Goal: Task Accomplishment & Management: Manage account settings

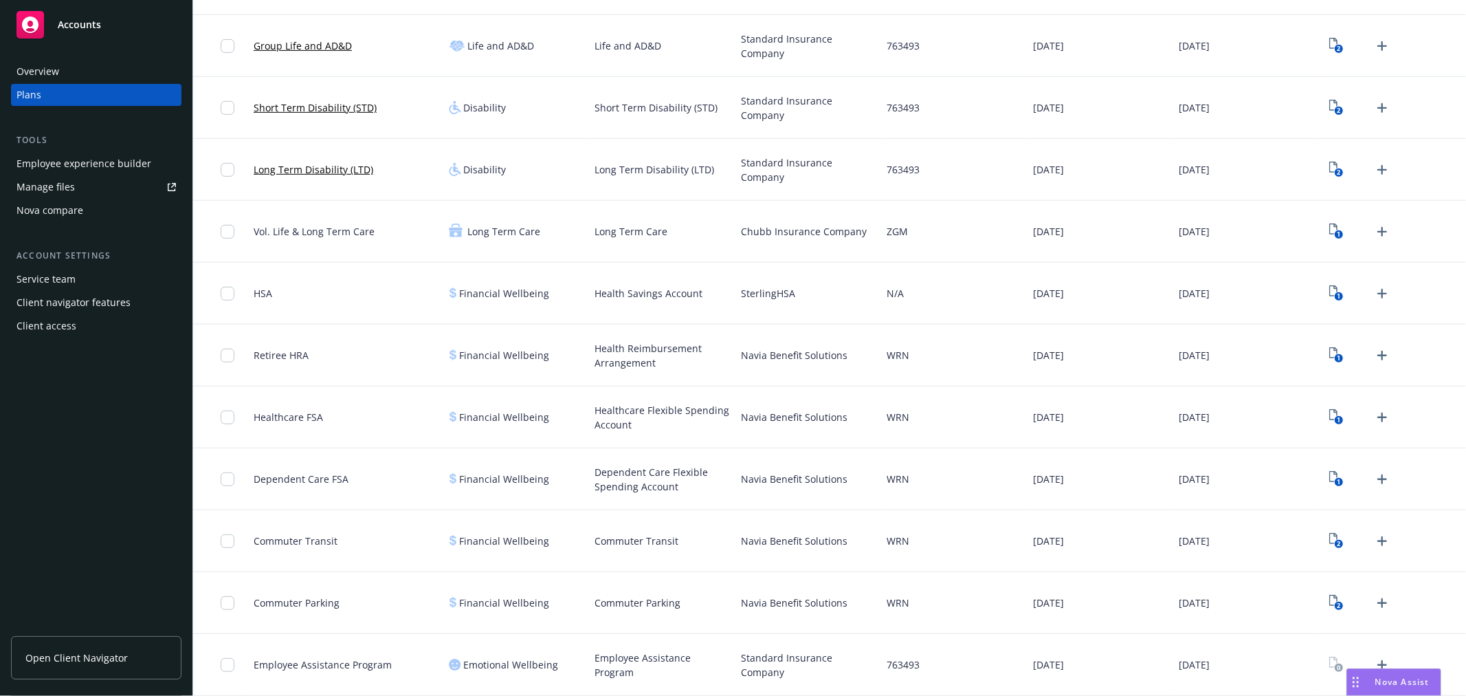
scroll to position [676, 0]
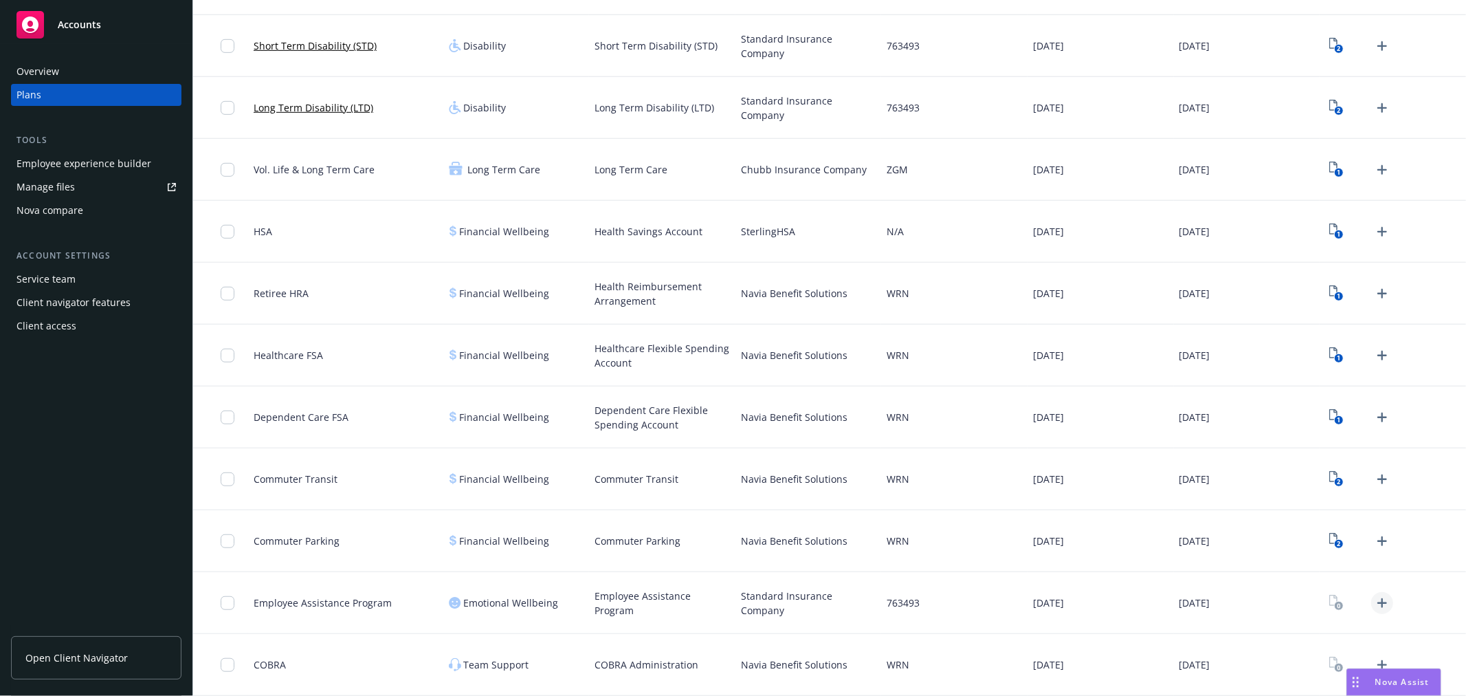
click at [1375, 596] on icon "Upload Plan Documents" at bounding box center [1382, 603] width 16 height 16
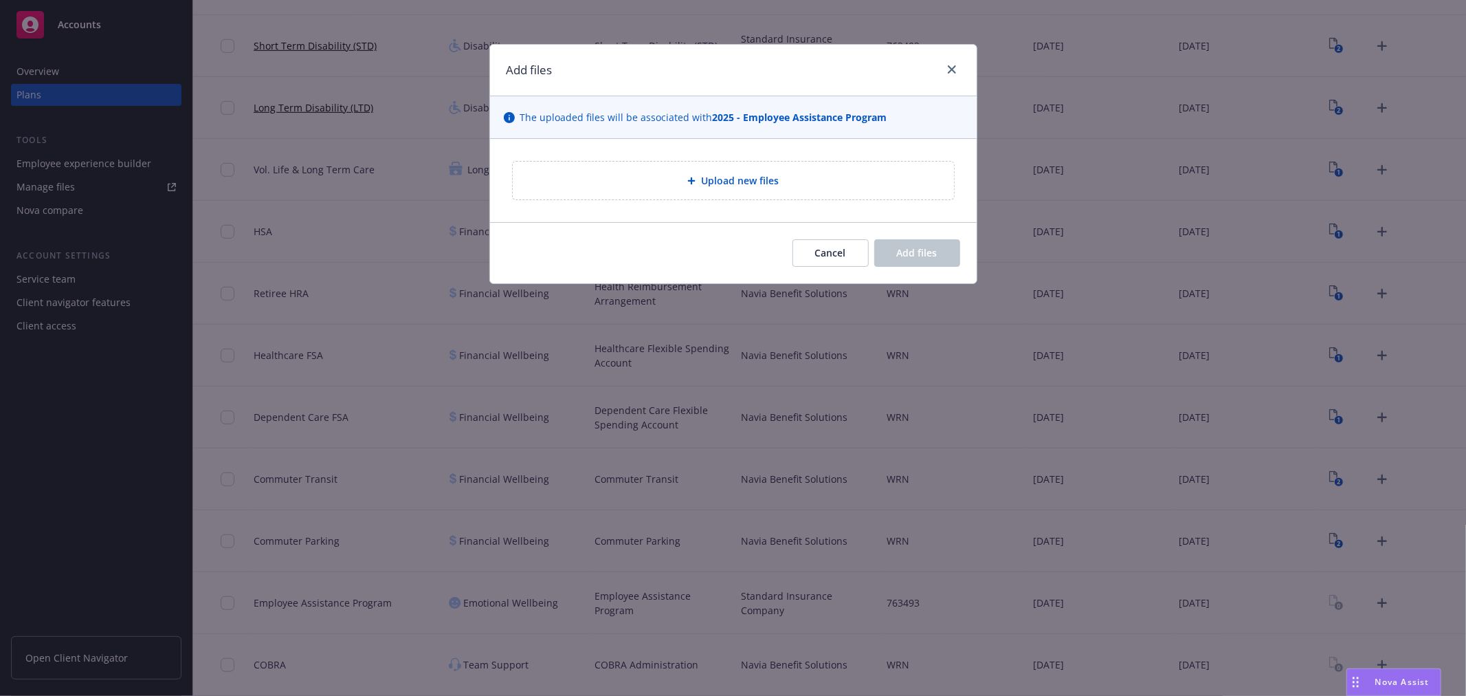
click at [704, 175] on span "Upload new files" at bounding box center [740, 180] width 78 height 14
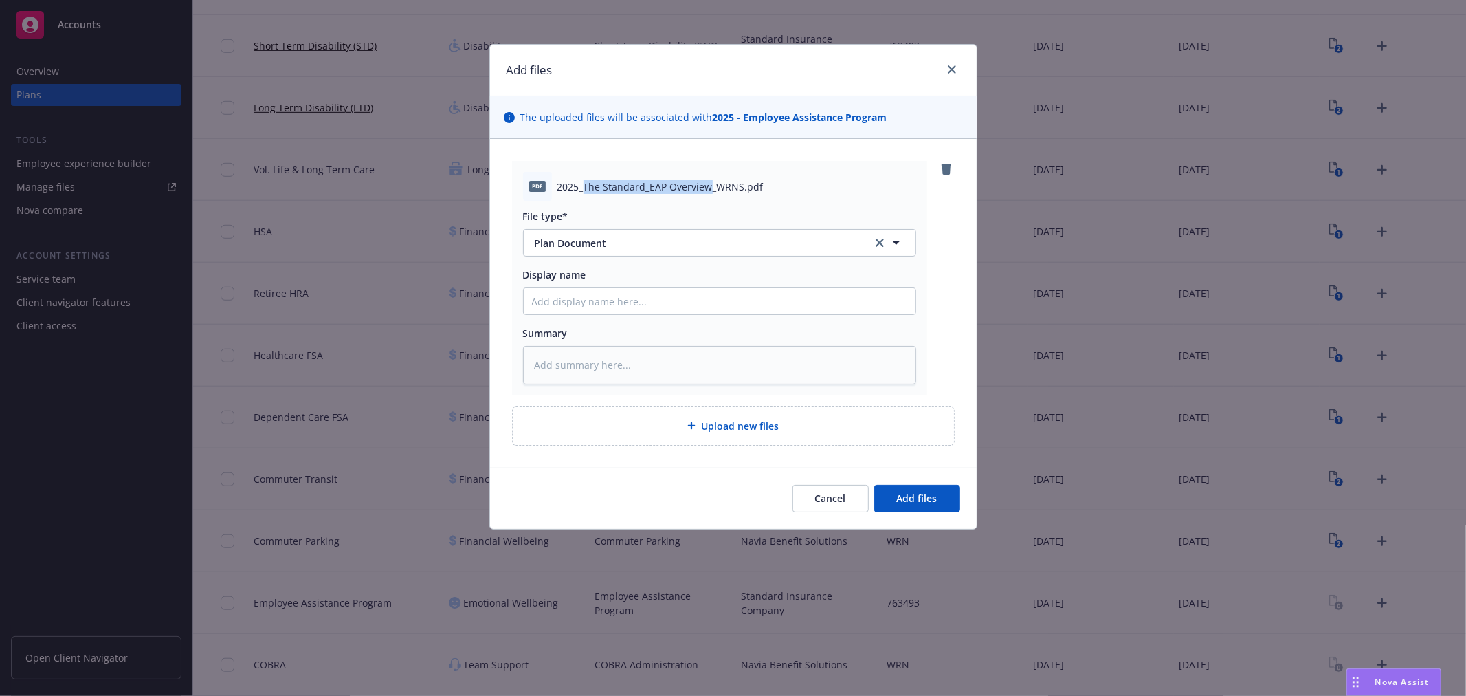
drag, startPoint x: 585, startPoint y: 181, endPoint x: 709, endPoint y: 186, distance: 124.5
click at [709, 186] on span "2025_The Standard_EAP Overview_WRNS.pdf" at bounding box center [660, 186] width 206 height 14
copy span "The Standard_EAP Overview"
click at [599, 298] on input "Display name" at bounding box center [720, 301] width 392 height 26
paste input "The Standard_EAP Overview"
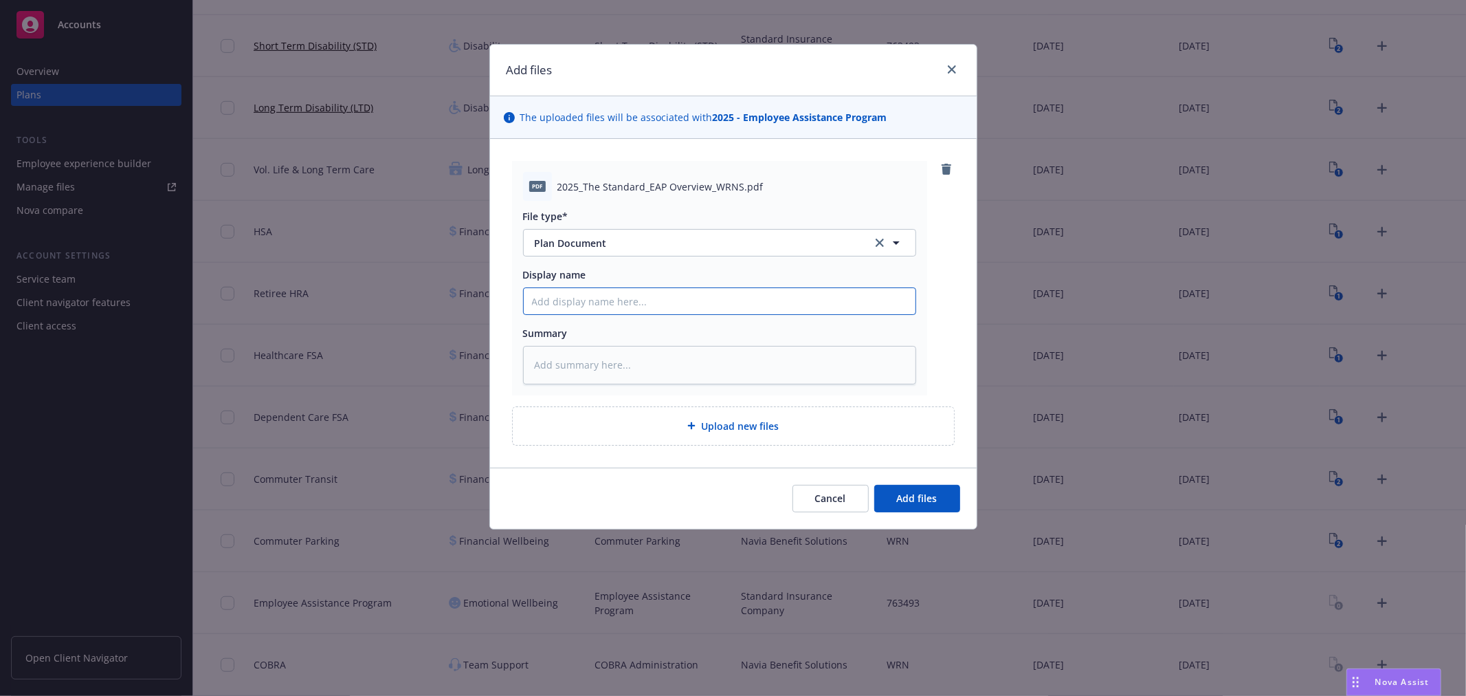
type textarea "x"
type input "The Standard_EAP Overview"
click at [896, 498] on button "Add files" at bounding box center [917, 498] width 86 height 27
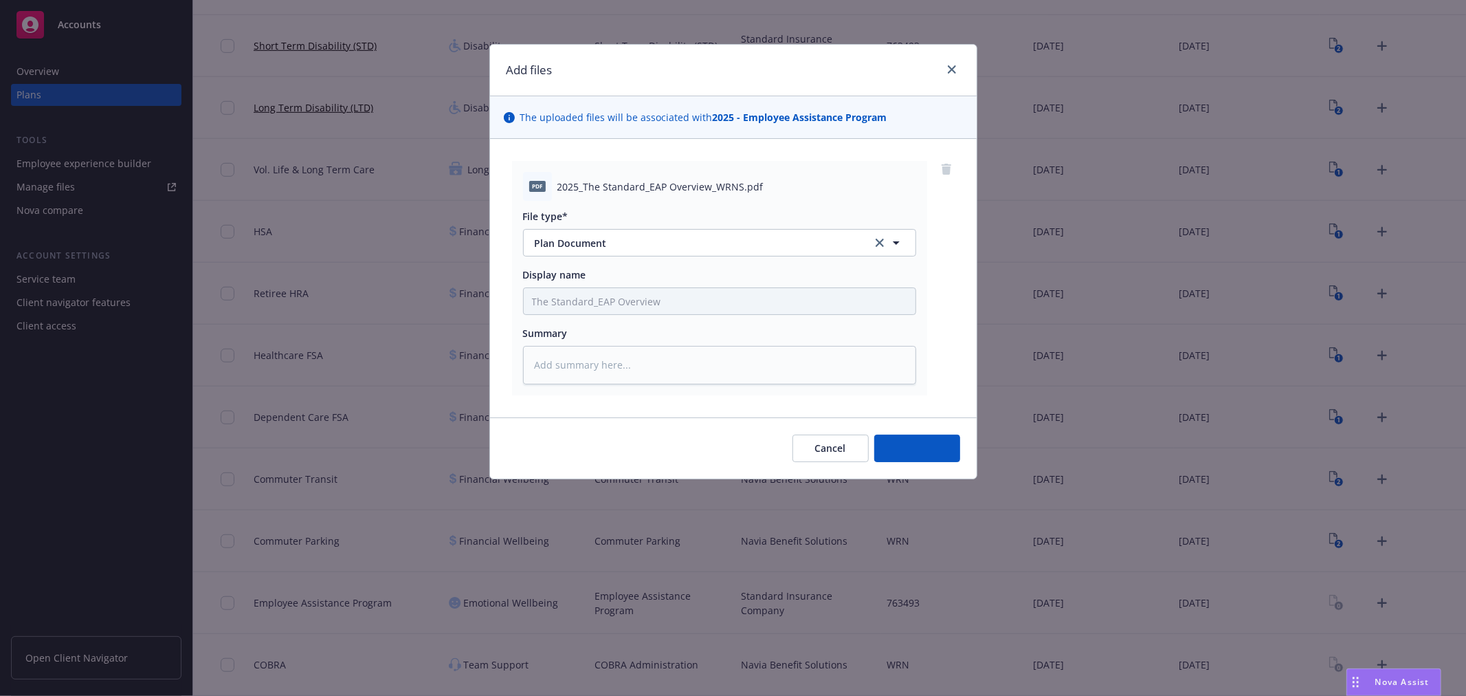
type textarea "x"
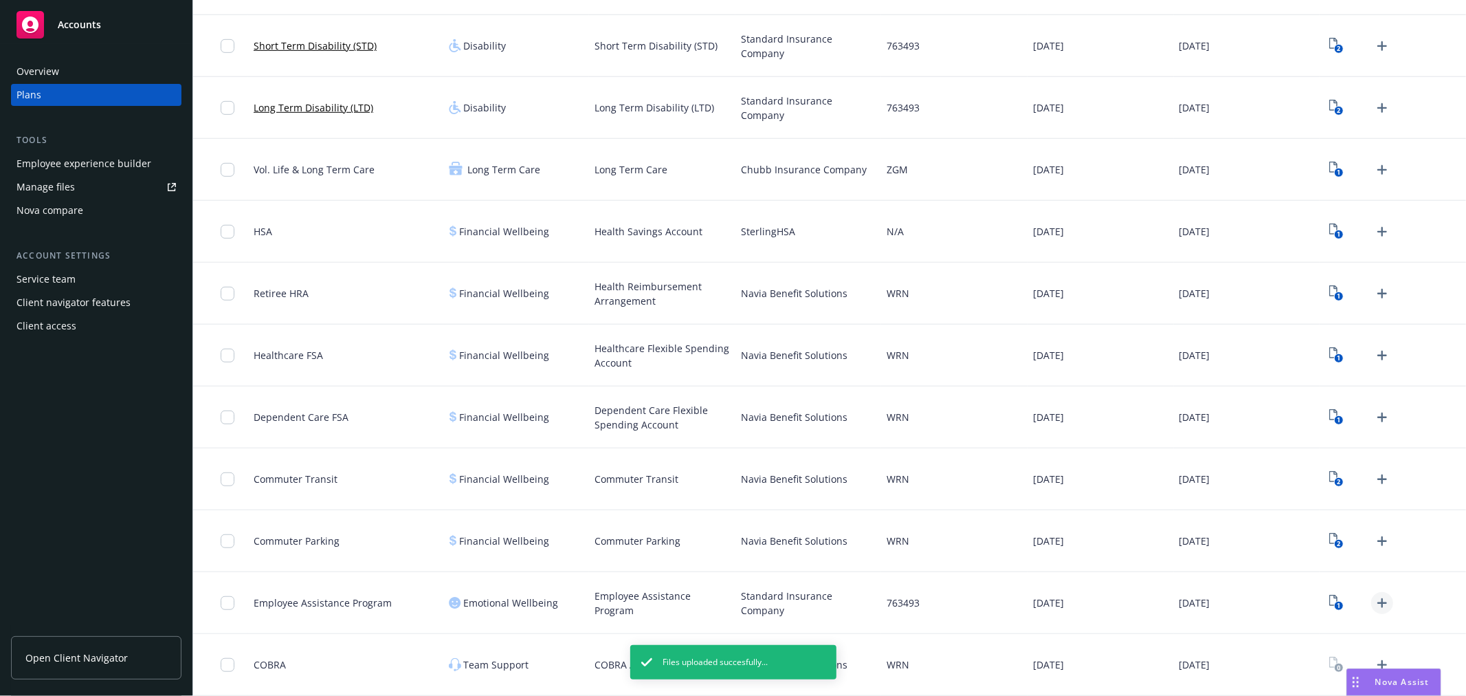
click at [1374, 601] on icon "Upload Plan Documents" at bounding box center [1382, 603] width 16 height 16
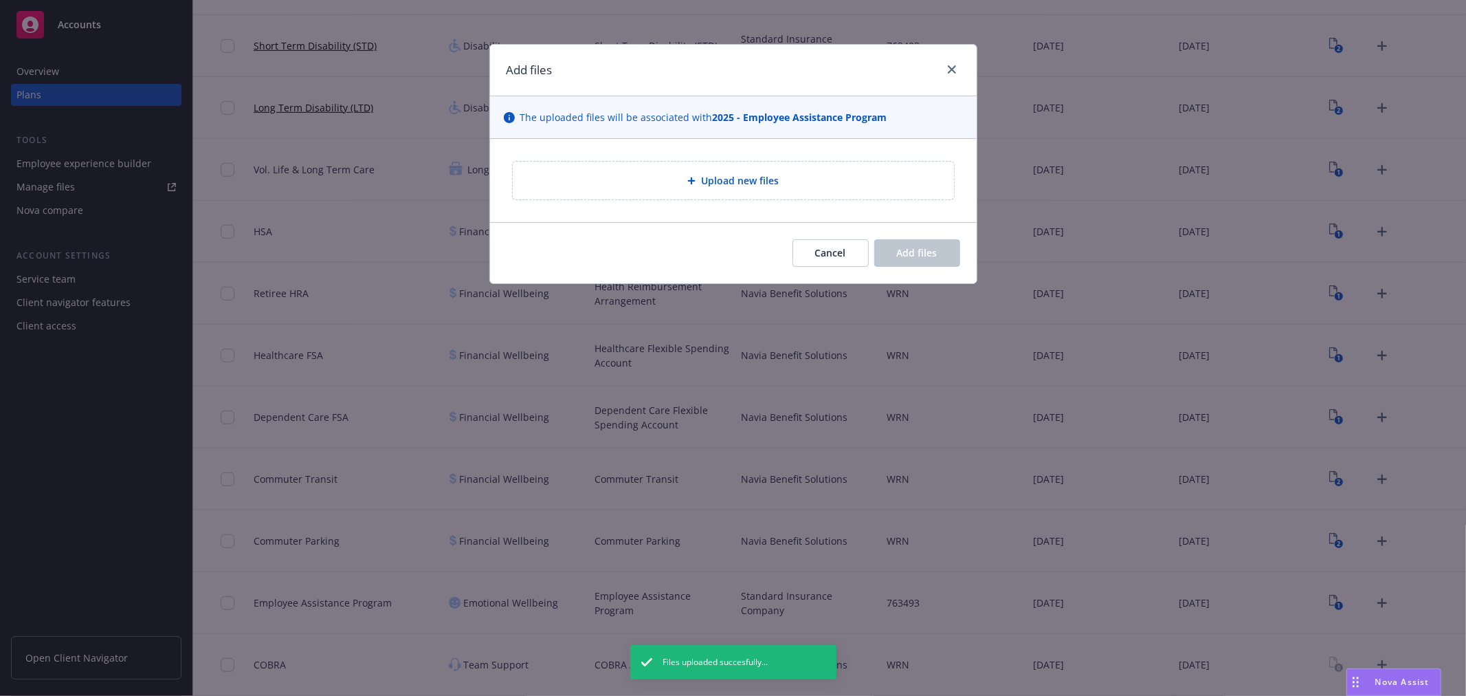
click at [690, 173] on div "Upload new files" at bounding box center [733, 181] width 419 height 16
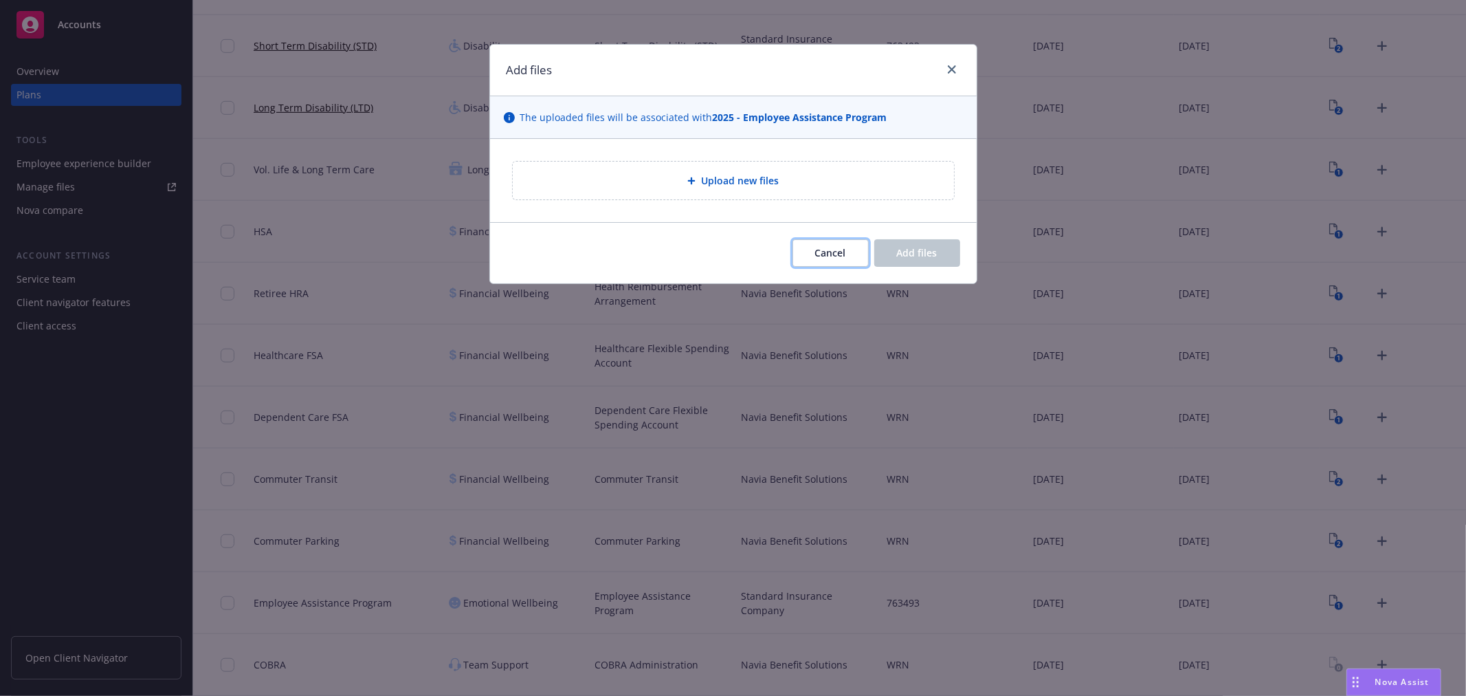
click at [839, 254] on span "Cancel" at bounding box center [830, 252] width 31 height 13
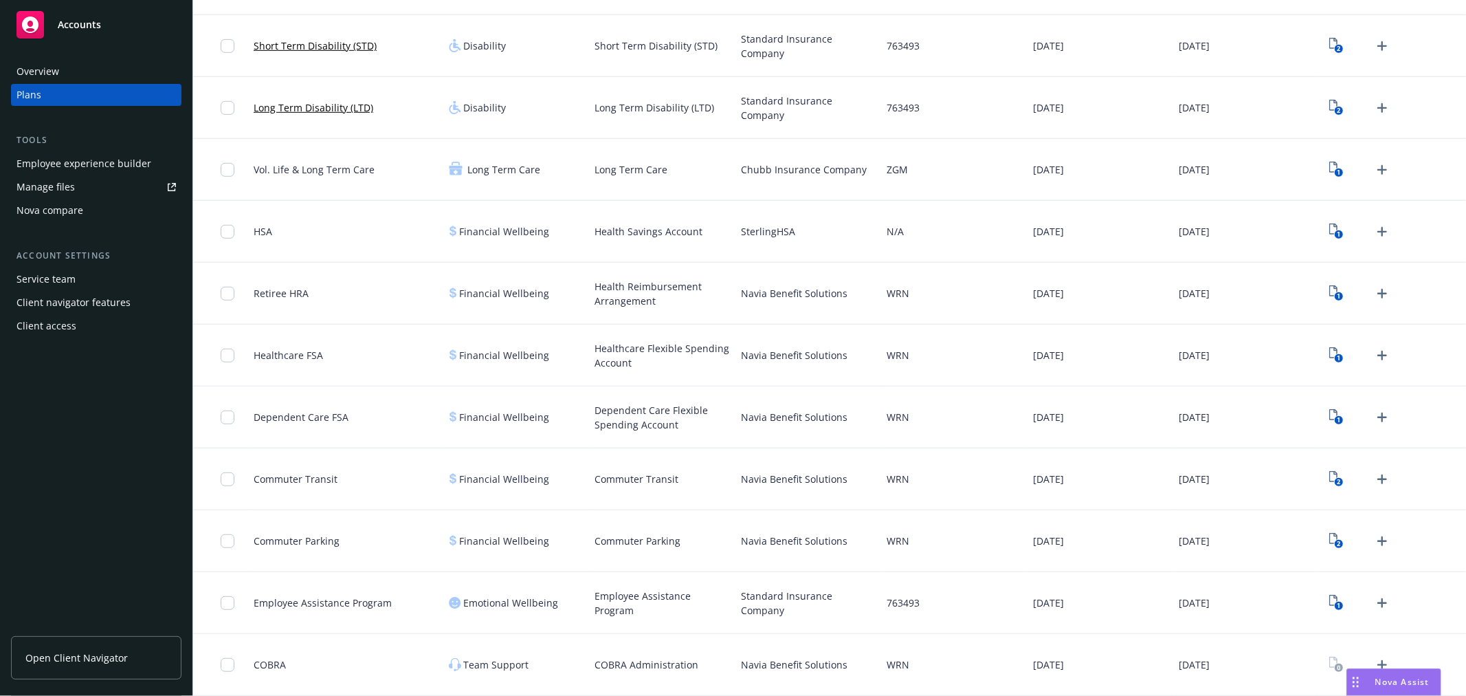
click at [92, 160] on div "Employee experience builder" at bounding box center [83, 164] width 135 height 22
click at [1337, 601] on text "1" at bounding box center [1338, 605] width 3 height 9
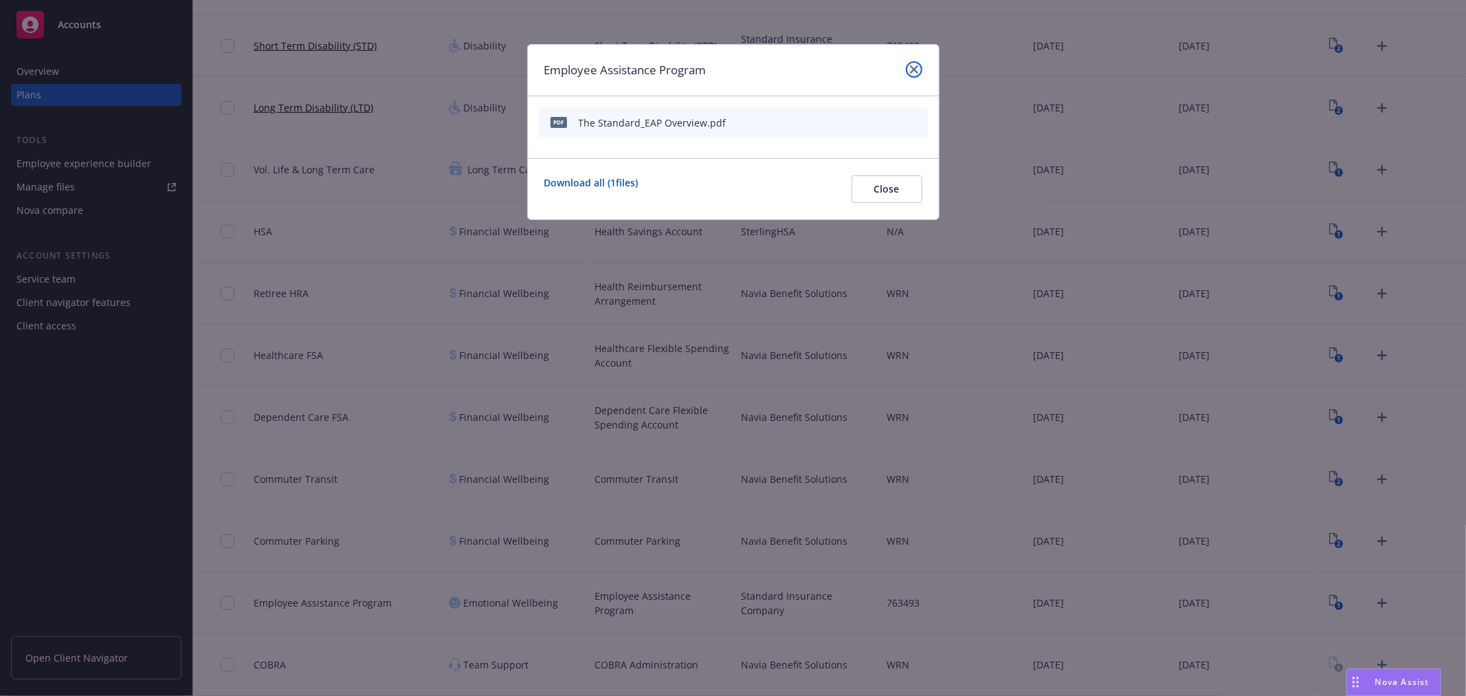
click at [915, 63] on link "close" at bounding box center [914, 69] width 16 height 16
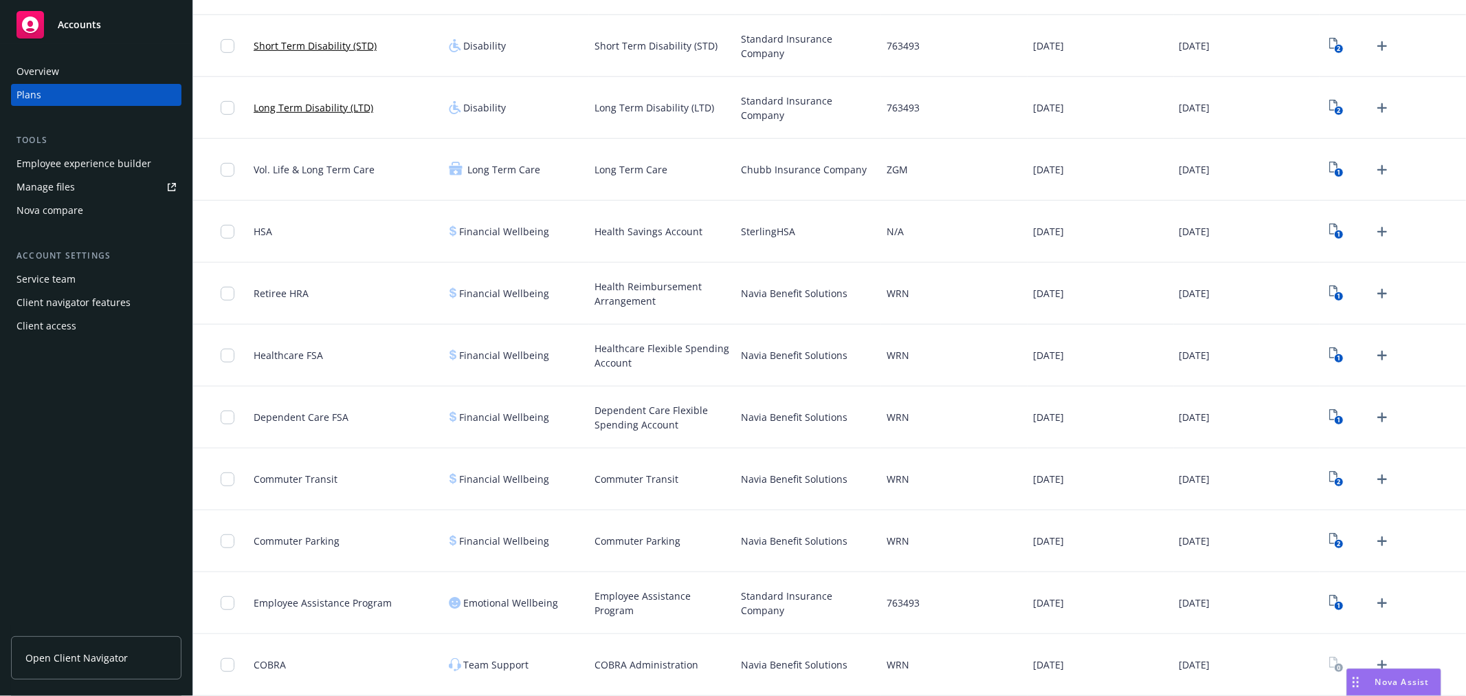
click at [74, 162] on div "Employee experience builder" at bounding box center [83, 164] width 135 height 22
